Goal: Task Accomplishment & Management: Use online tool/utility

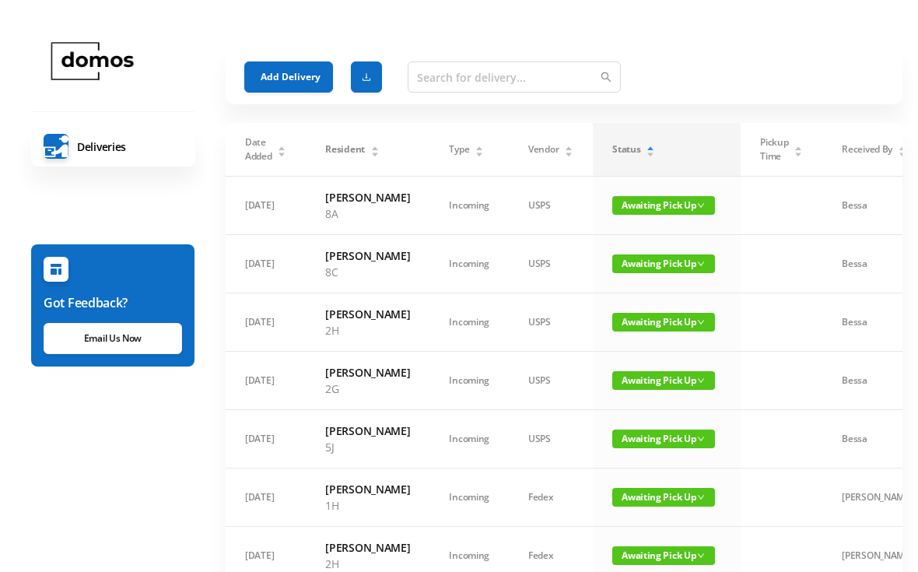
click at [290, 82] on button "Add Delivery" at bounding box center [288, 76] width 89 height 31
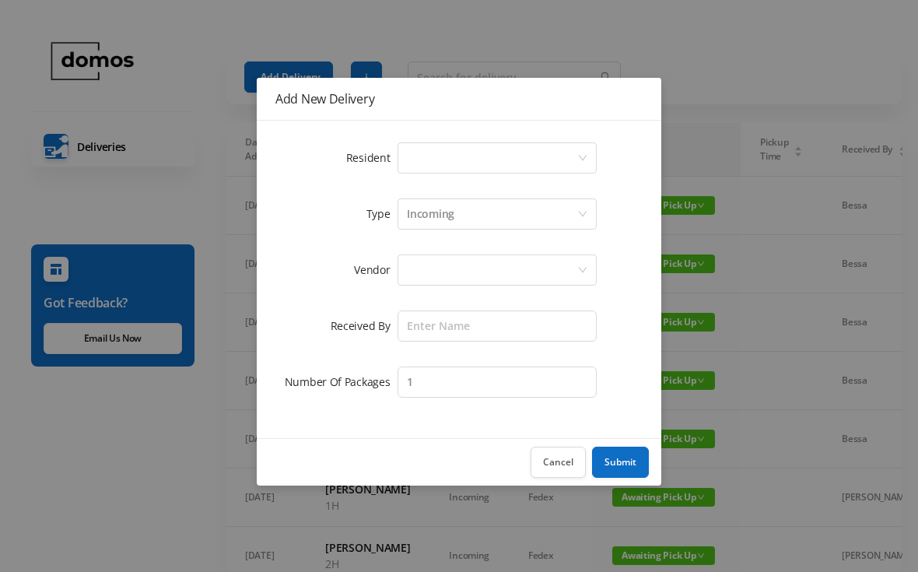
click at [473, 158] on div "Select a person" at bounding box center [492, 158] width 170 height 30
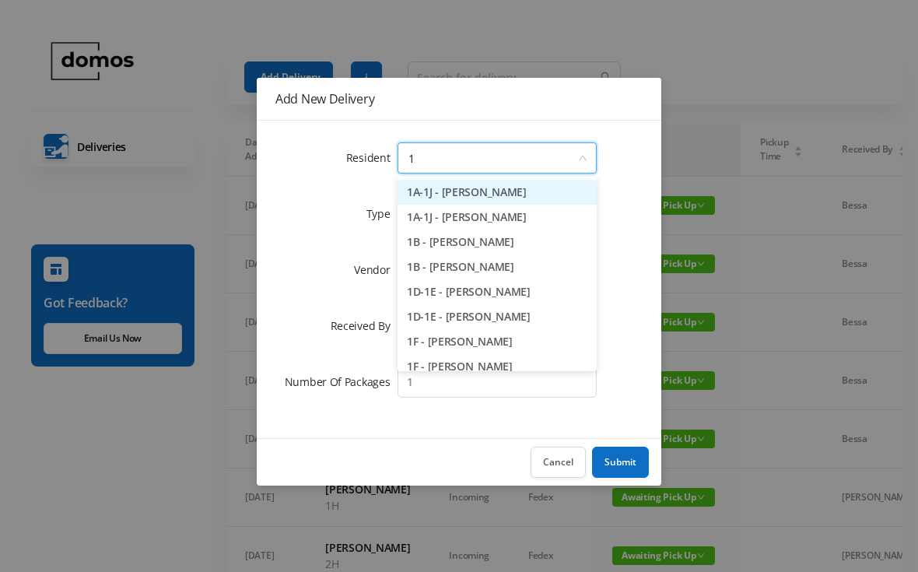
type input "1e"
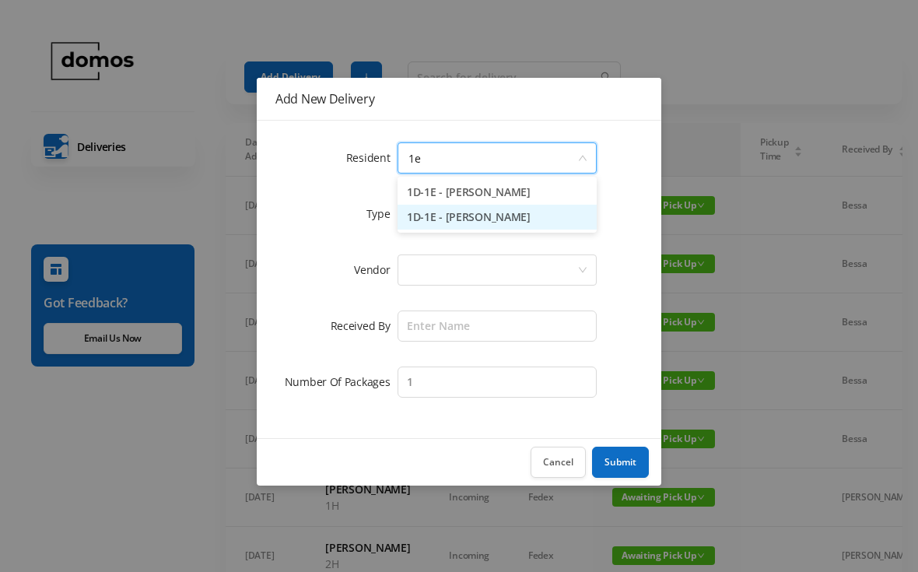
click at [492, 221] on li "1D-1E - [PERSON_NAME]" at bounding box center [497, 217] width 199 height 25
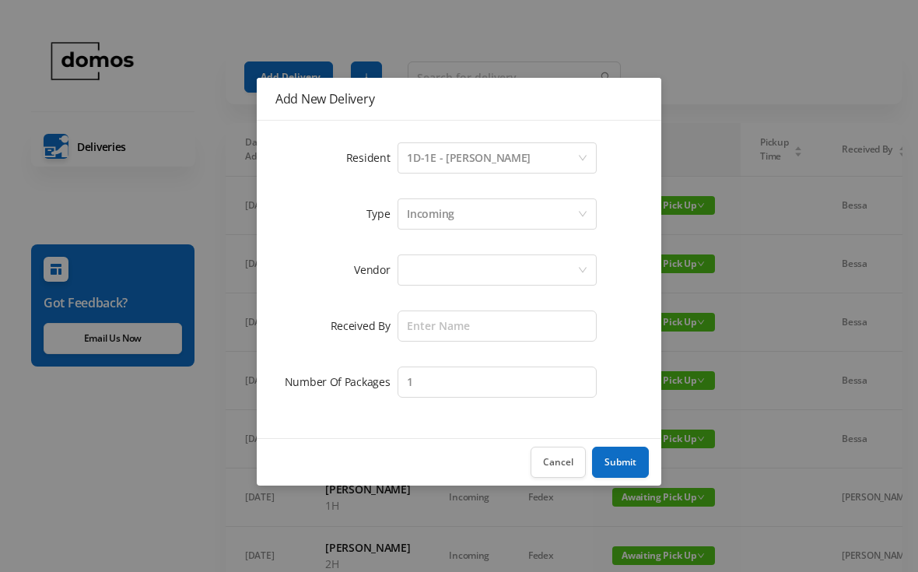
click at [499, 268] on div at bounding box center [492, 270] width 170 height 30
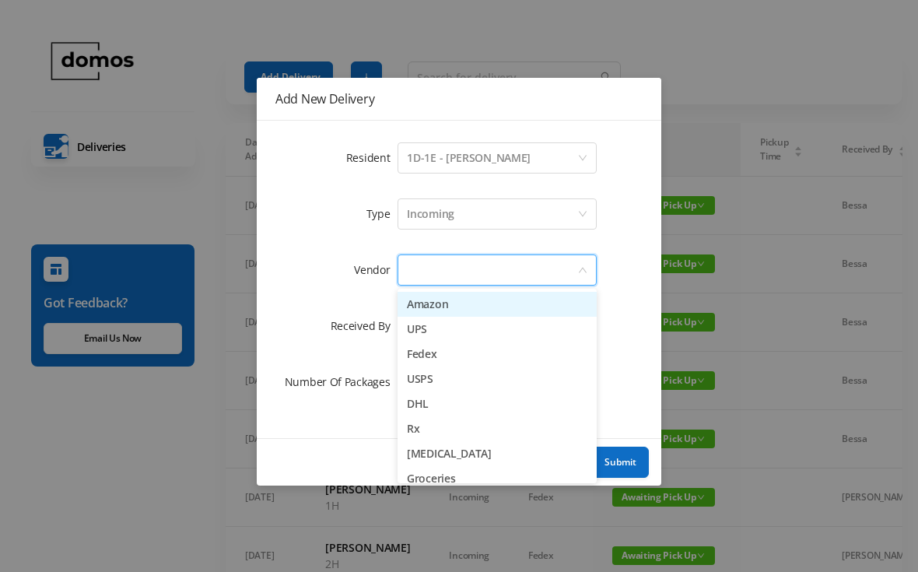
click at [476, 208] on div "Incoming" at bounding box center [492, 214] width 170 height 30
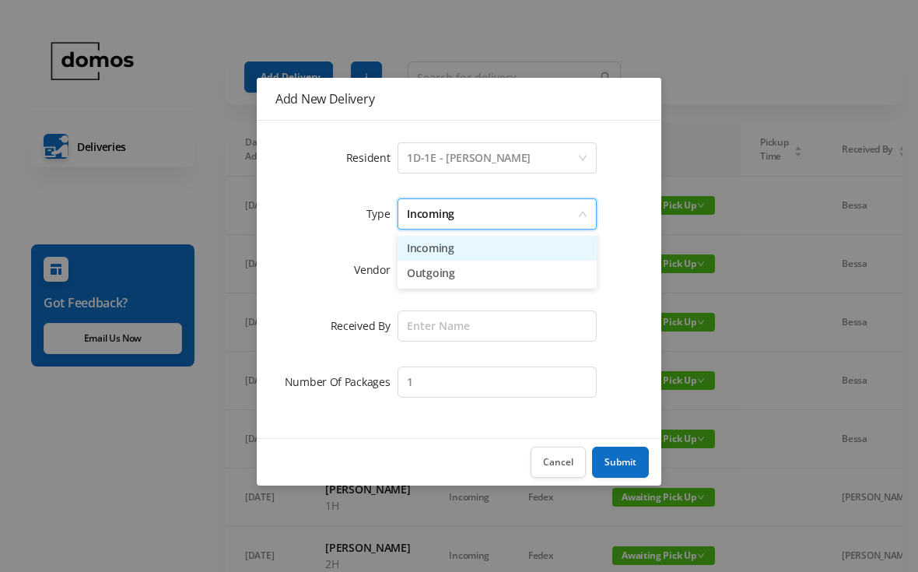
click at [448, 277] on li "Outgoing" at bounding box center [497, 273] width 199 height 25
click at [490, 264] on div at bounding box center [492, 270] width 170 height 30
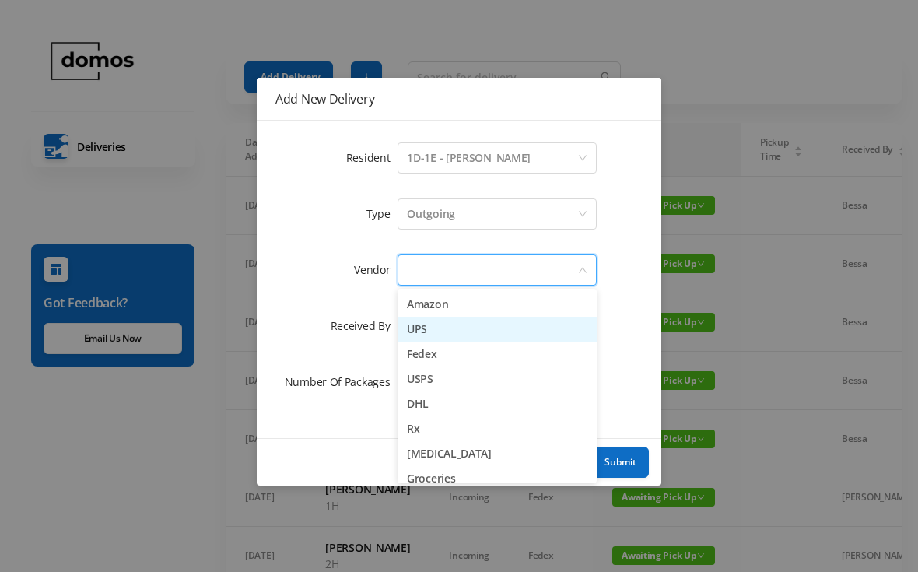
click at [429, 328] on li "UPS" at bounding box center [497, 329] width 199 height 25
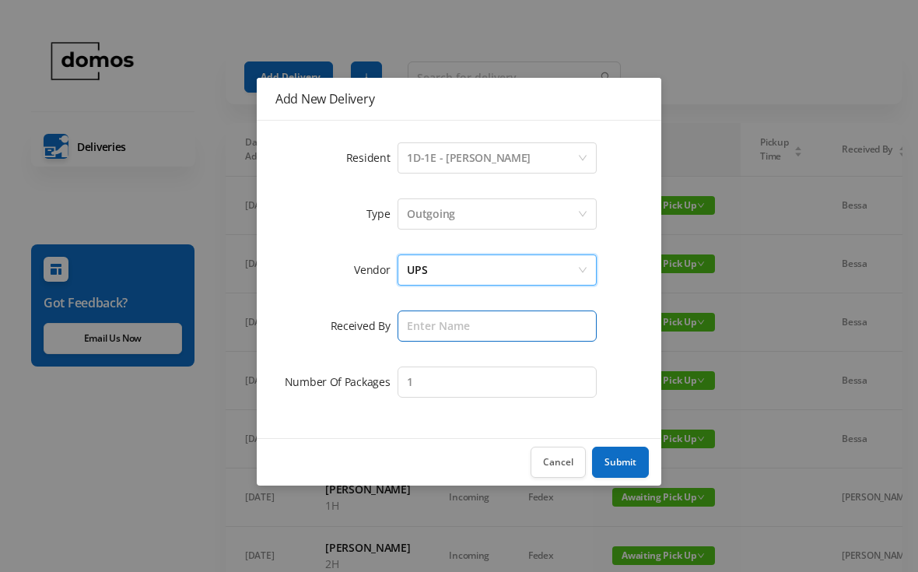
click at [465, 339] on input "text" at bounding box center [497, 326] width 199 height 31
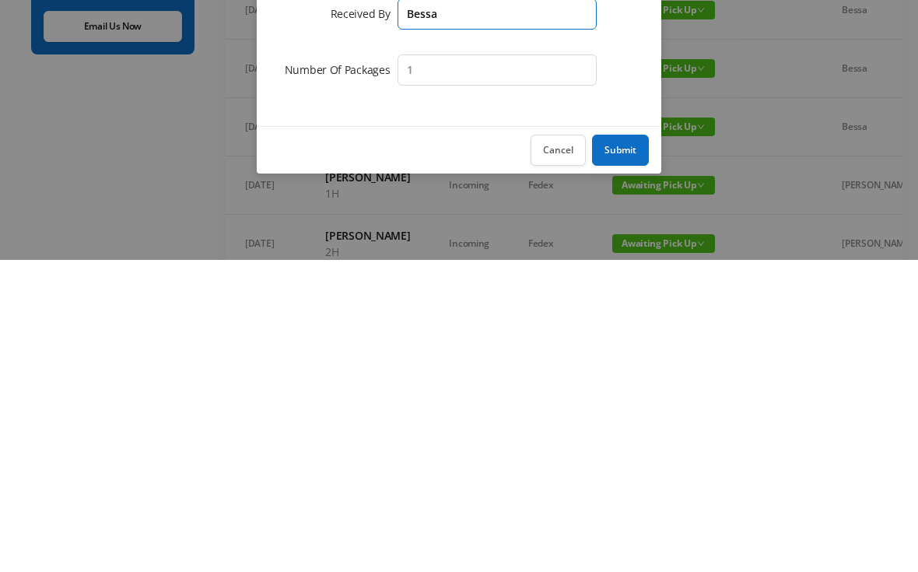
type input "Bessa"
click at [630, 447] on button "Submit" at bounding box center [620, 462] width 57 height 31
